Goal: Transaction & Acquisition: Purchase product/service

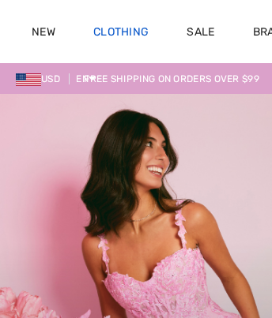
click at [118, 32] on link "Clothing" at bounding box center [120, 33] width 55 height 17
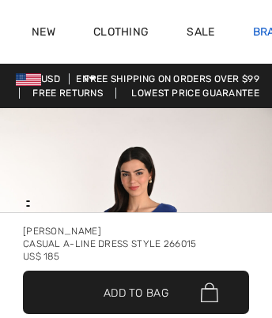
click at [253, 32] on link "Brands" at bounding box center [276, 33] width 46 height 17
